Goal: Information Seeking & Learning: Learn about a topic

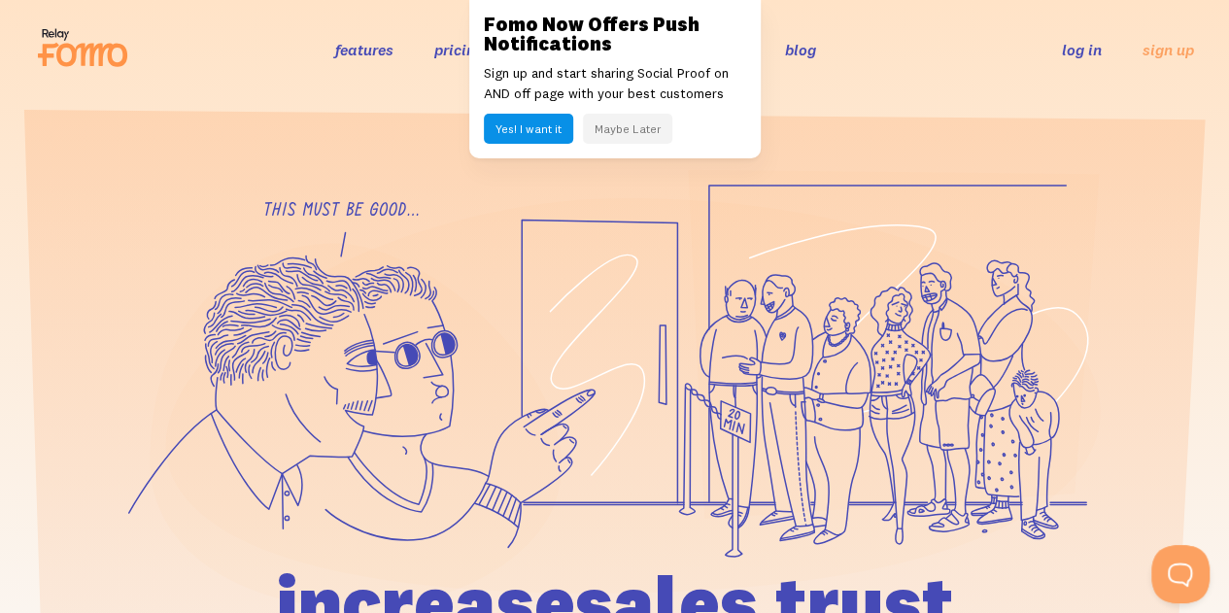
click at [361, 48] on link "features" at bounding box center [364, 49] width 58 height 19
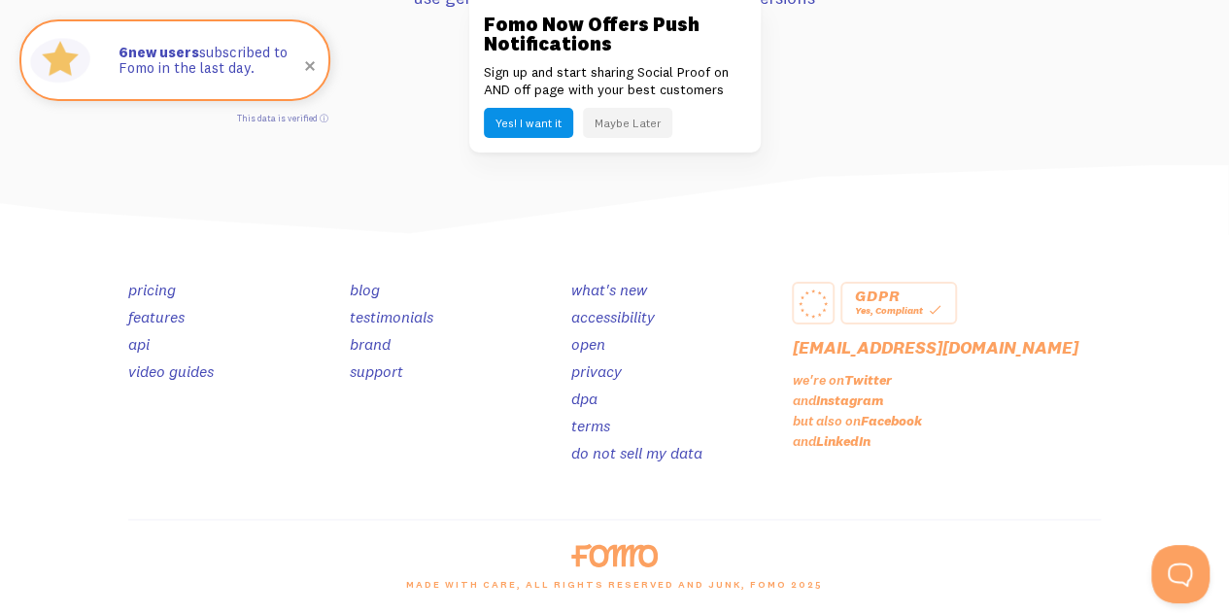
click at [530, 565] on div at bounding box center [615, 555] width 996 height 23
click at [175, 287] on link "pricing" at bounding box center [152, 289] width 48 height 19
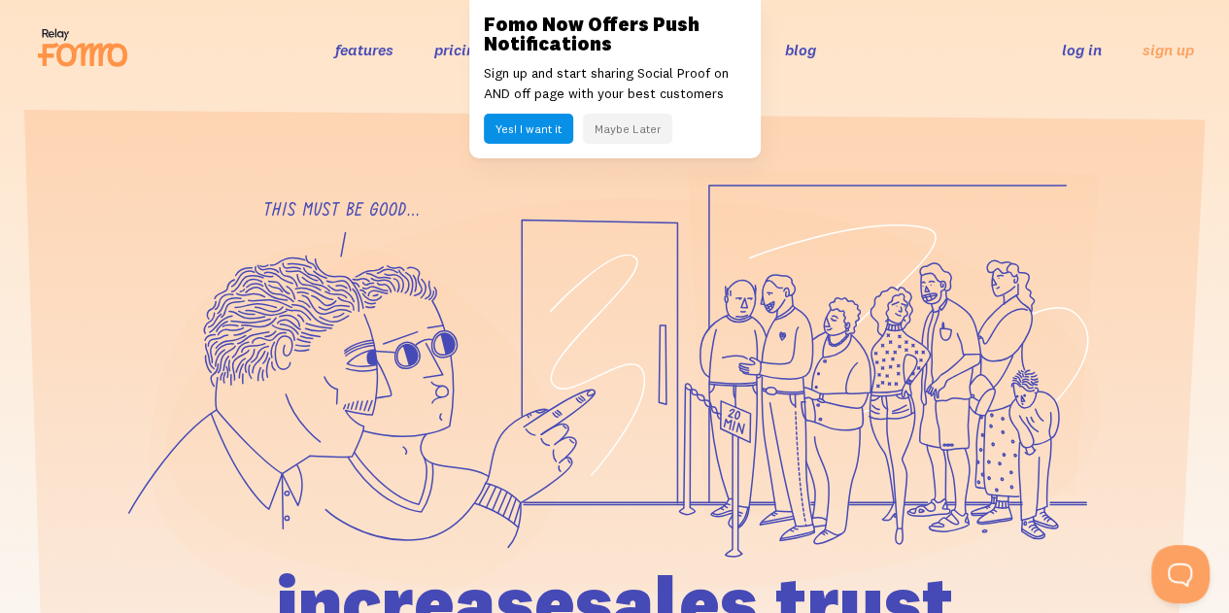
click at [376, 51] on link "features" at bounding box center [364, 49] width 58 height 19
